Goal: Find specific page/section

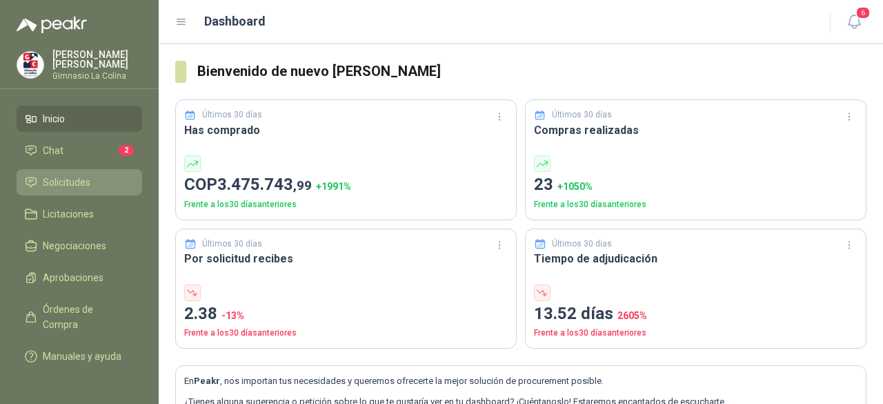
click at [72, 180] on span "Solicitudes" at bounding box center [67, 182] width 48 height 15
click at [58, 178] on span "Solicitudes" at bounding box center [67, 182] width 48 height 15
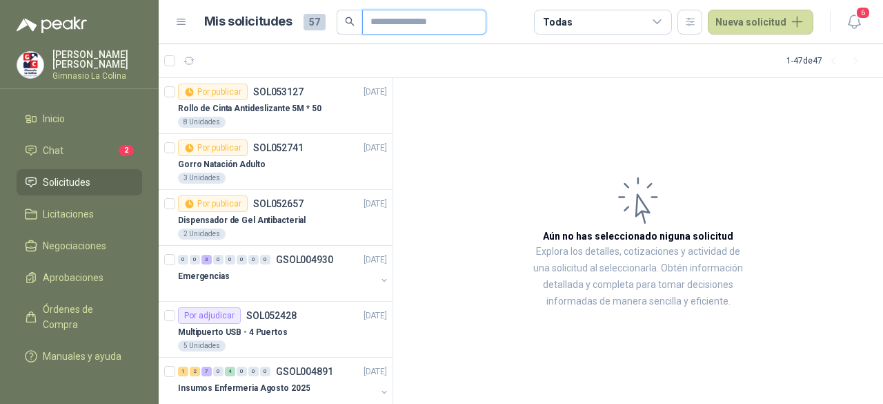
click at [440, 17] on input "text" at bounding box center [419, 21] width 97 height 23
type input "*"
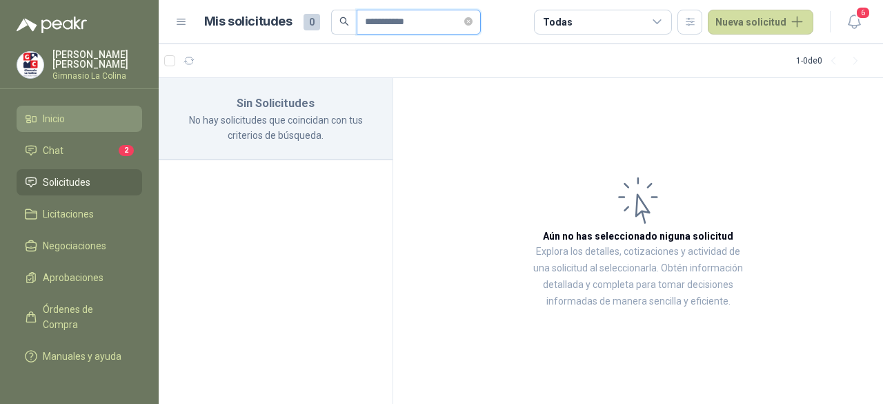
type input "**********"
click at [65, 111] on span "Inicio" at bounding box center [54, 118] width 22 height 15
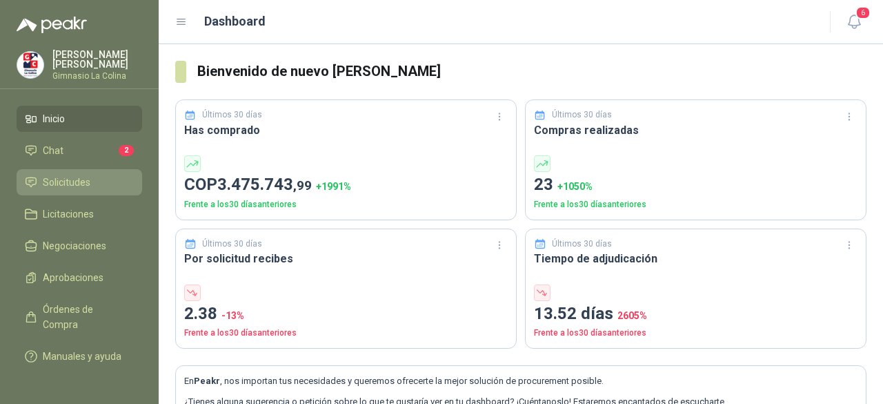
click at [72, 186] on span "Solicitudes" at bounding box center [67, 182] width 48 height 15
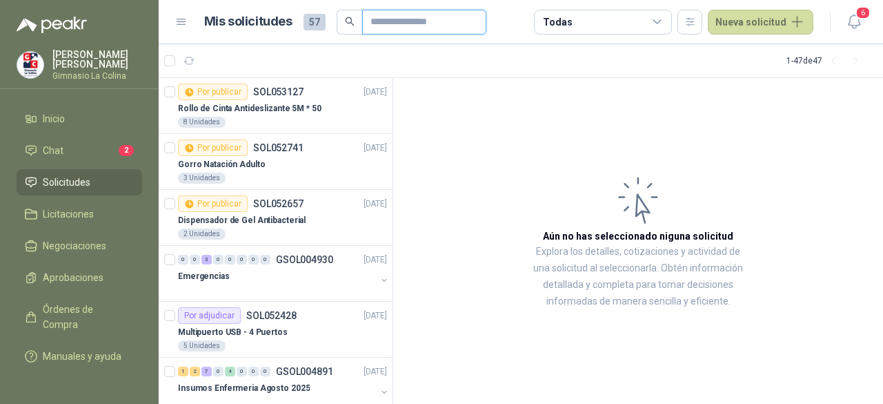
click at [394, 21] on input "text" at bounding box center [419, 21] width 97 height 23
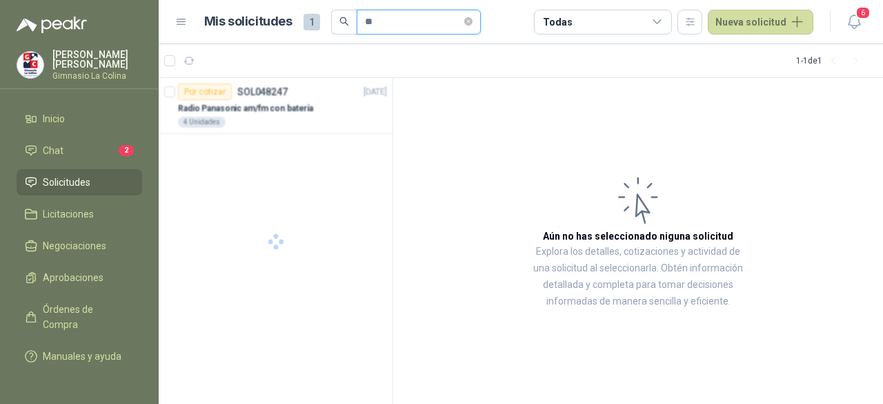
type input "*"
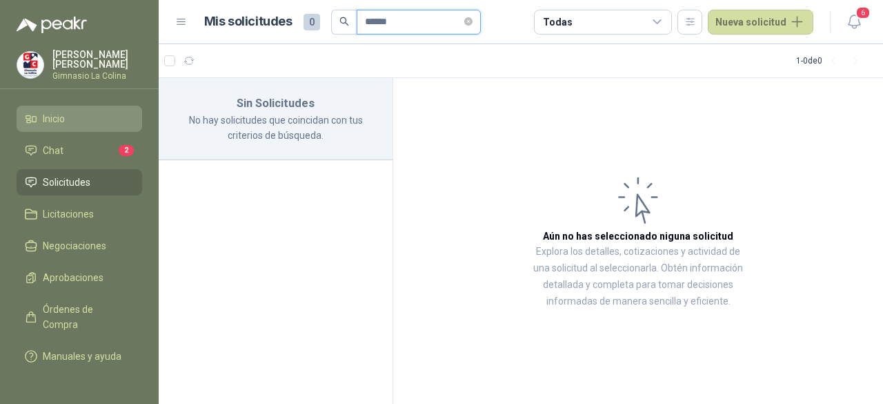
type input "******"
click at [52, 113] on span "Inicio" at bounding box center [54, 118] width 22 height 15
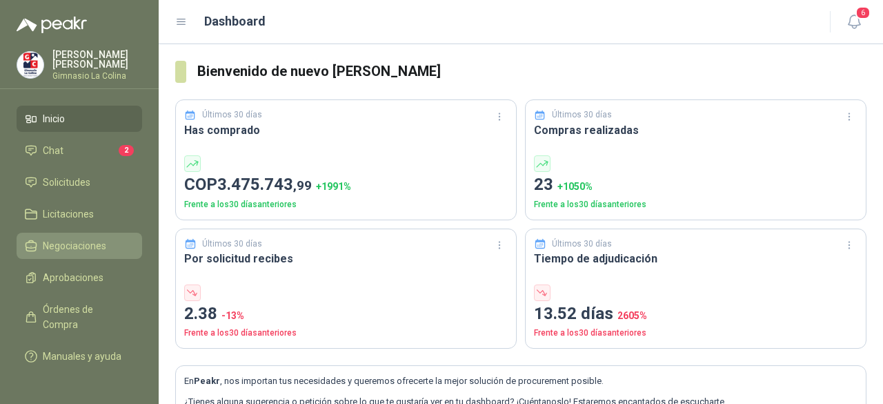
click at [72, 244] on span "Negociaciones" at bounding box center [74, 245] width 63 height 15
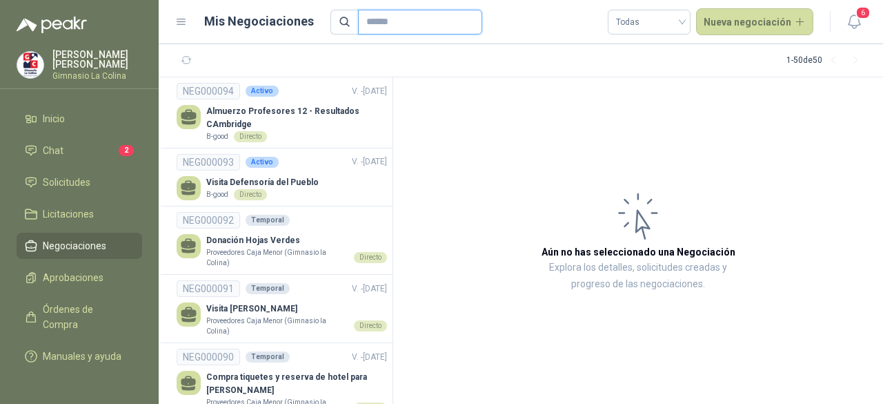
click at [384, 18] on input "text" at bounding box center [414, 21] width 97 height 23
type input "*"
type input "**********"
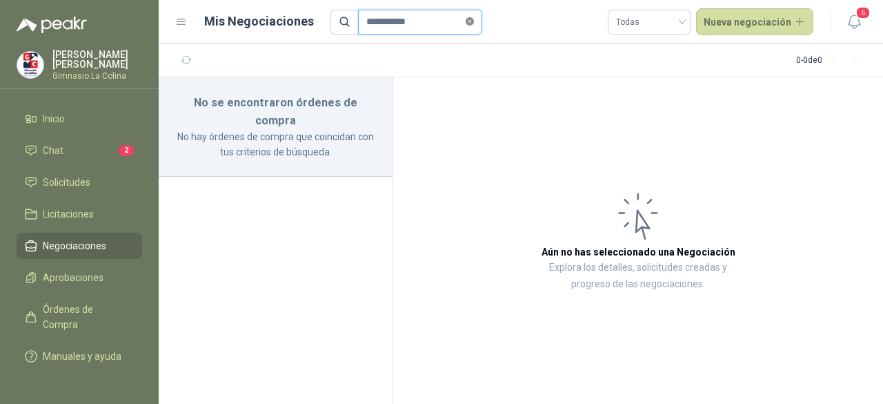
click at [474, 23] on icon "close-circle" at bounding box center [470, 21] width 8 height 8
